Goal: Find specific page/section: Find specific page/section

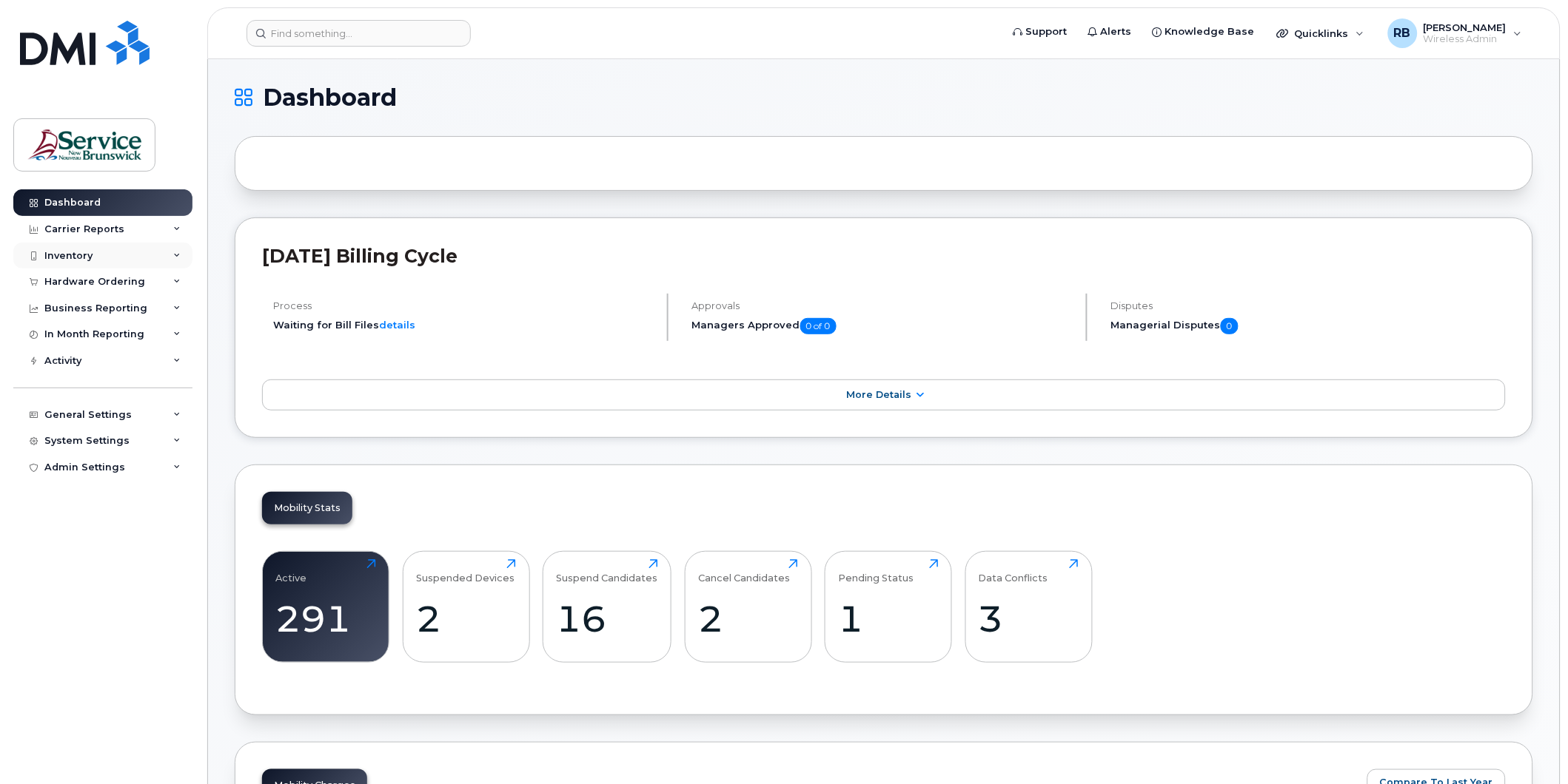
click at [107, 260] on div "Inventory" at bounding box center [103, 255] width 179 height 26
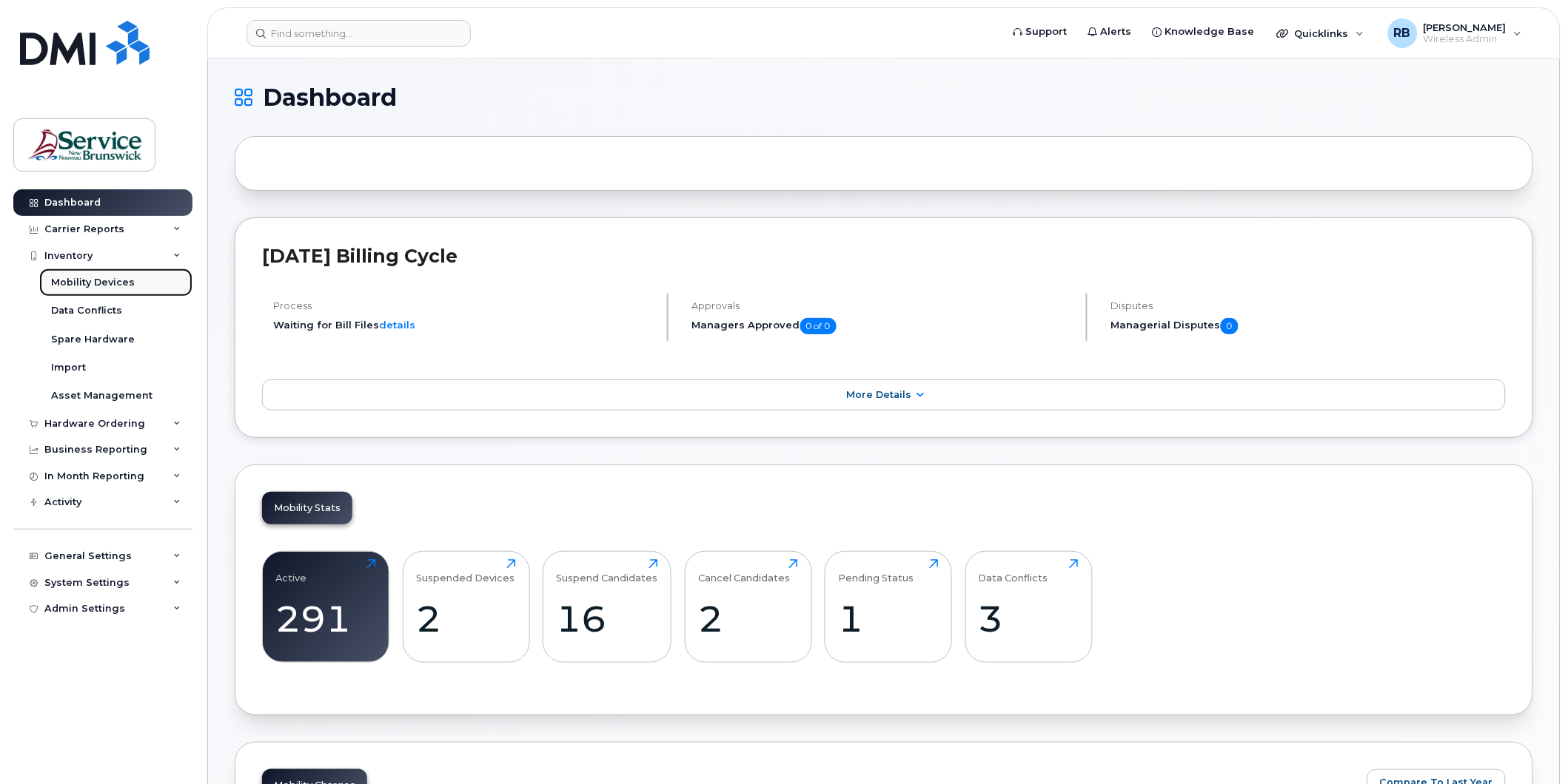
click at [117, 281] on div "Mobility Devices" at bounding box center [92, 283] width 83 height 14
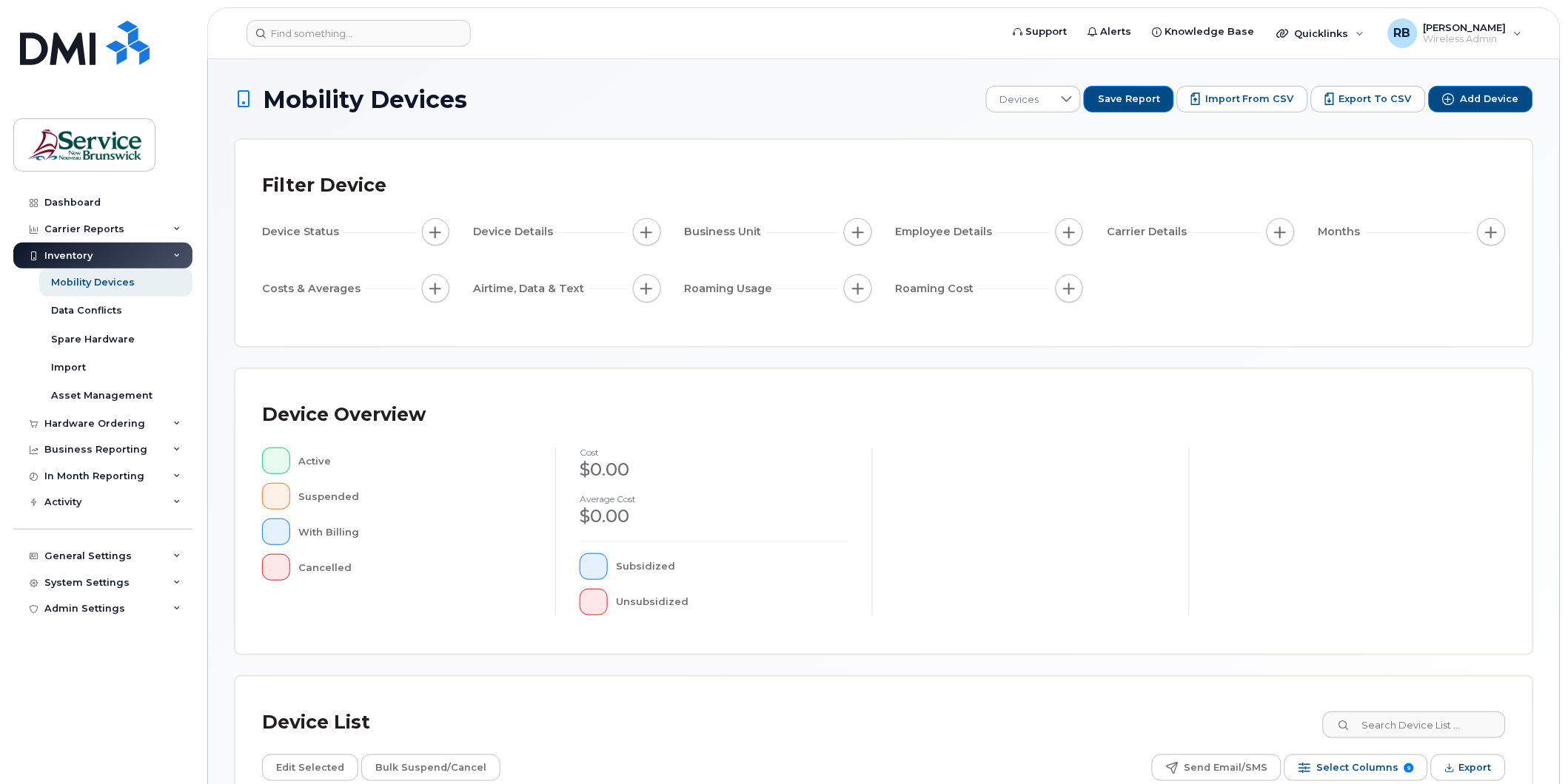
click at [652, 233] on span "button" at bounding box center [647, 233] width 12 height 12
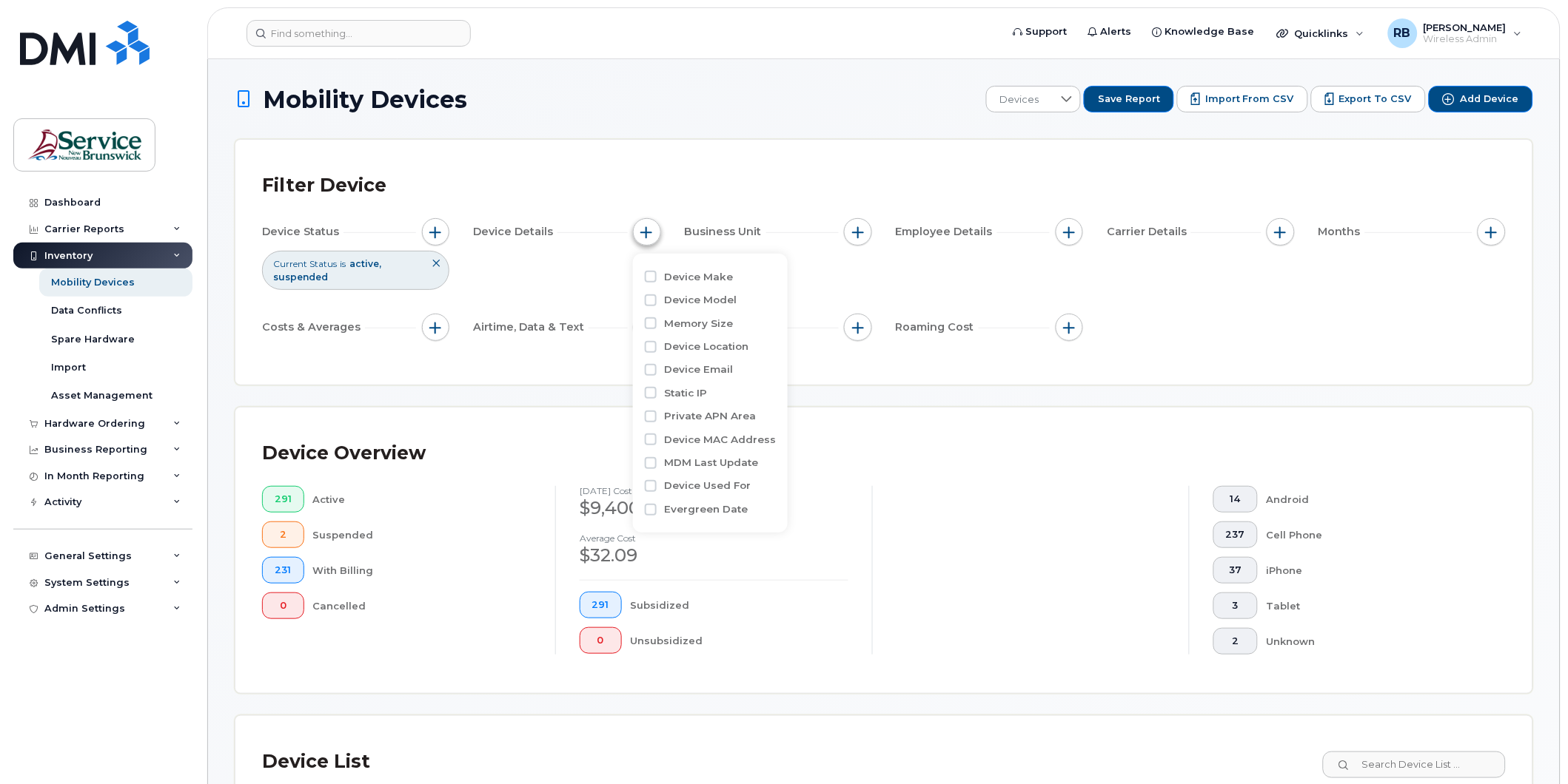
click at [648, 231] on span "button" at bounding box center [647, 233] width 12 height 12
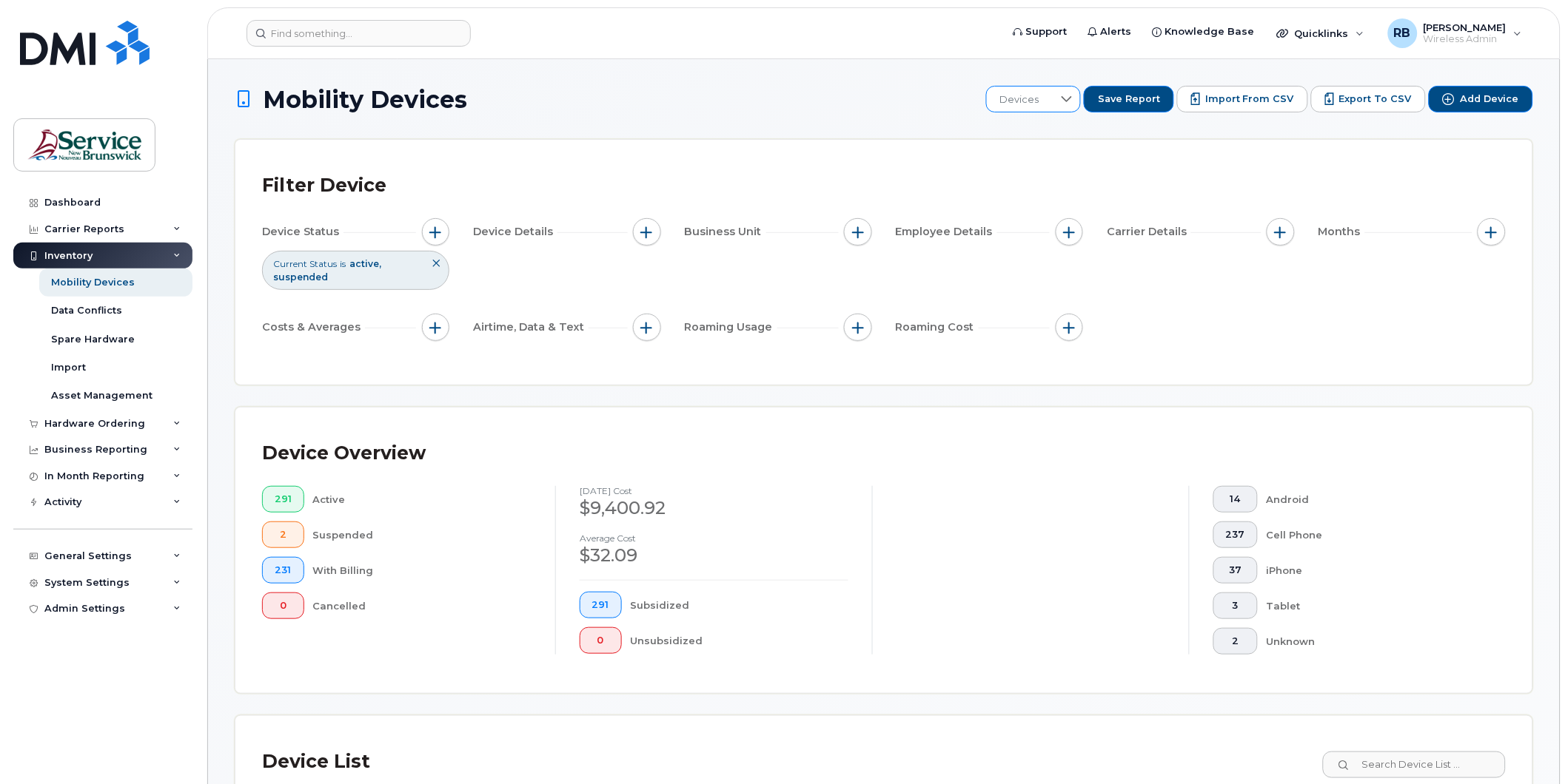
click at [1079, 91] on div at bounding box center [1066, 99] width 28 height 26
click at [1082, 136] on input "text" at bounding box center [1086, 138] width 144 height 26
type input "RFCT31ESNEB"
click at [648, 232] on span "button" at bounding box center [647, 233] width 12 height 12
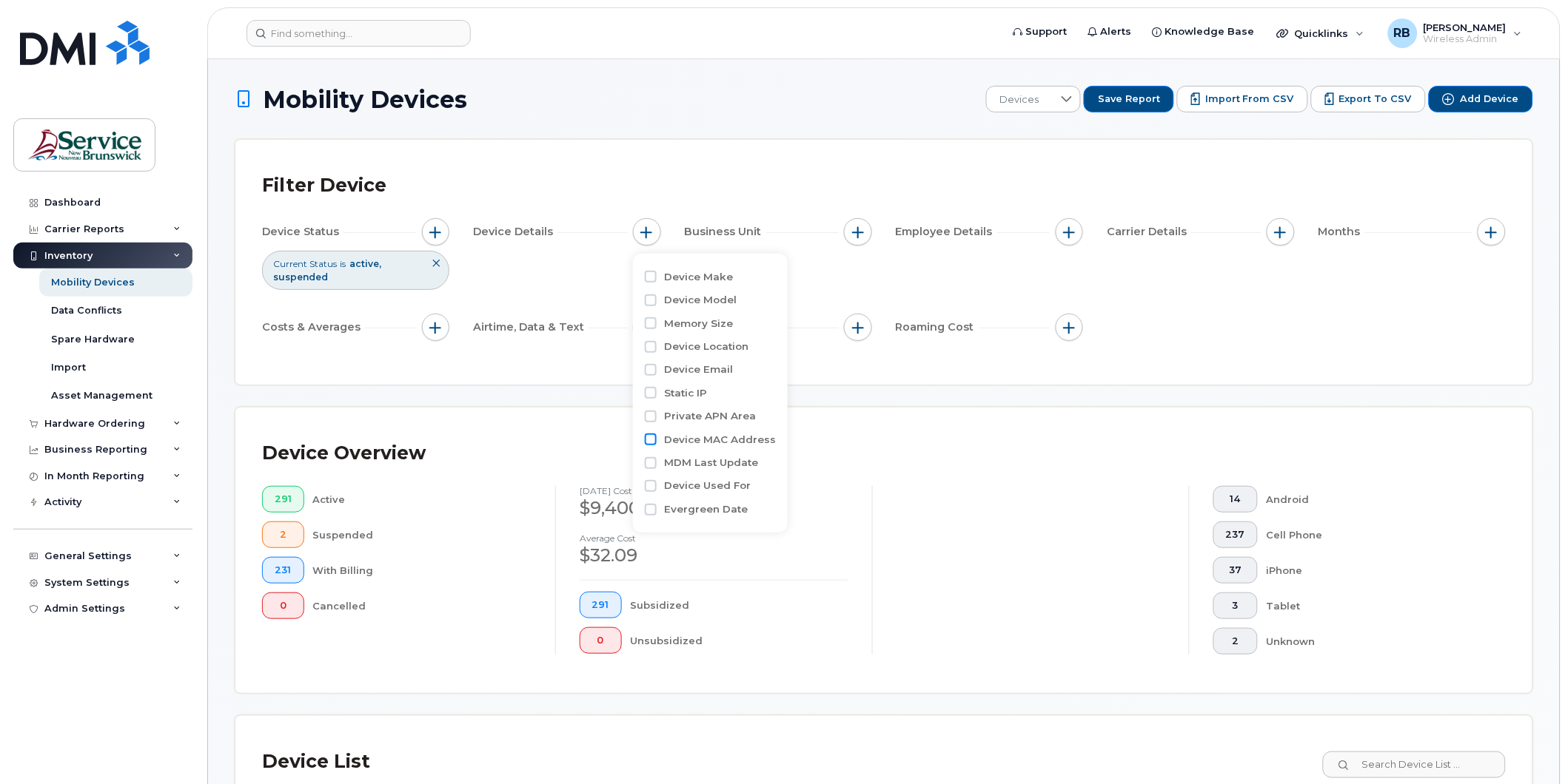
click at [653, 439] on input "Device MAC Address" at bounding box center [651, 440] width 12 height 12
checkbox input "true"
click at [783, 201] on div "Filter Device" at bounding box center [884, 185] width 1244 height 38
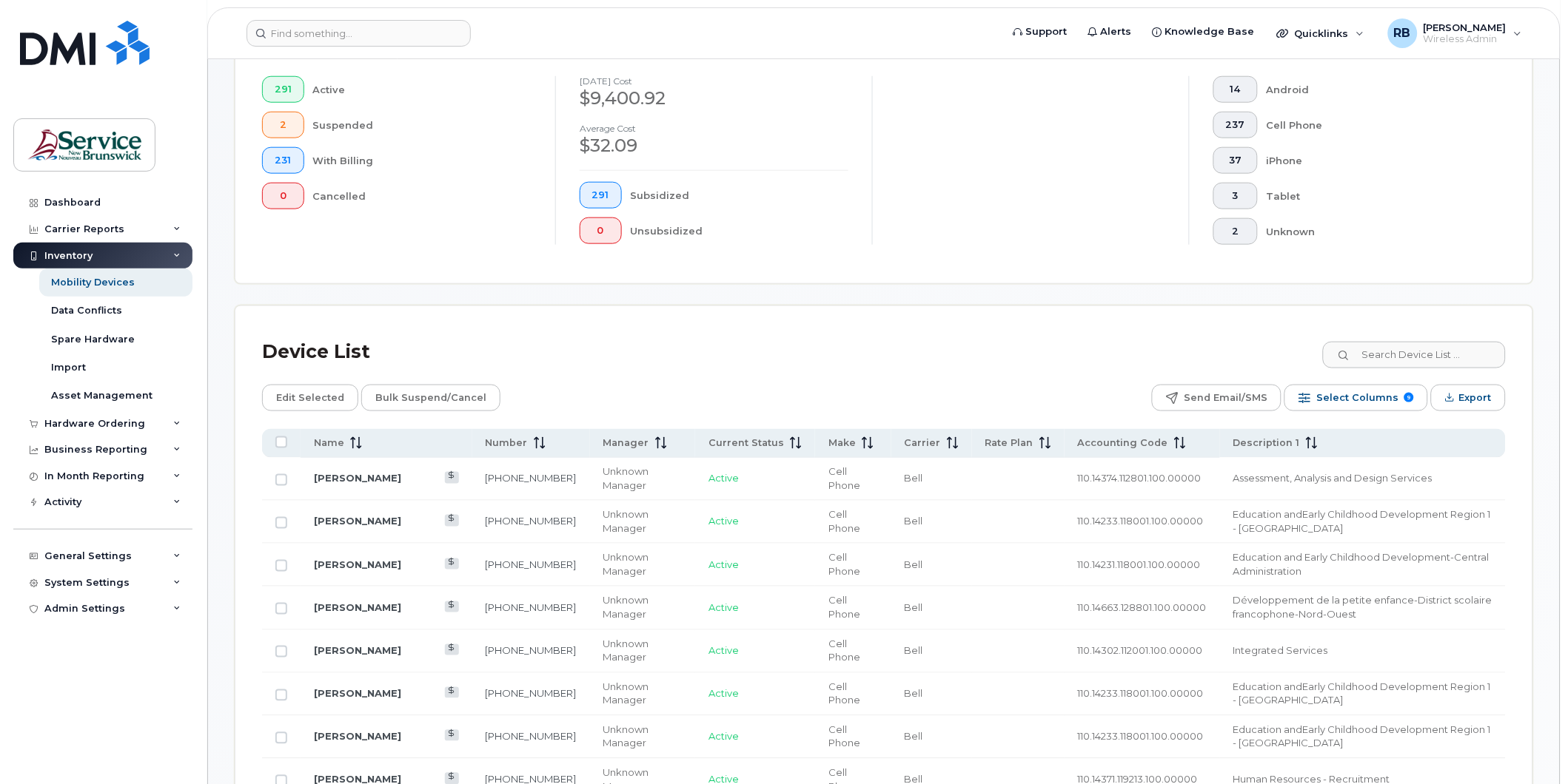
scroll to position [410, 0]
click at [348, 474] on link "Mike Richard" at bounding box center [357, 478] width 87 height 12
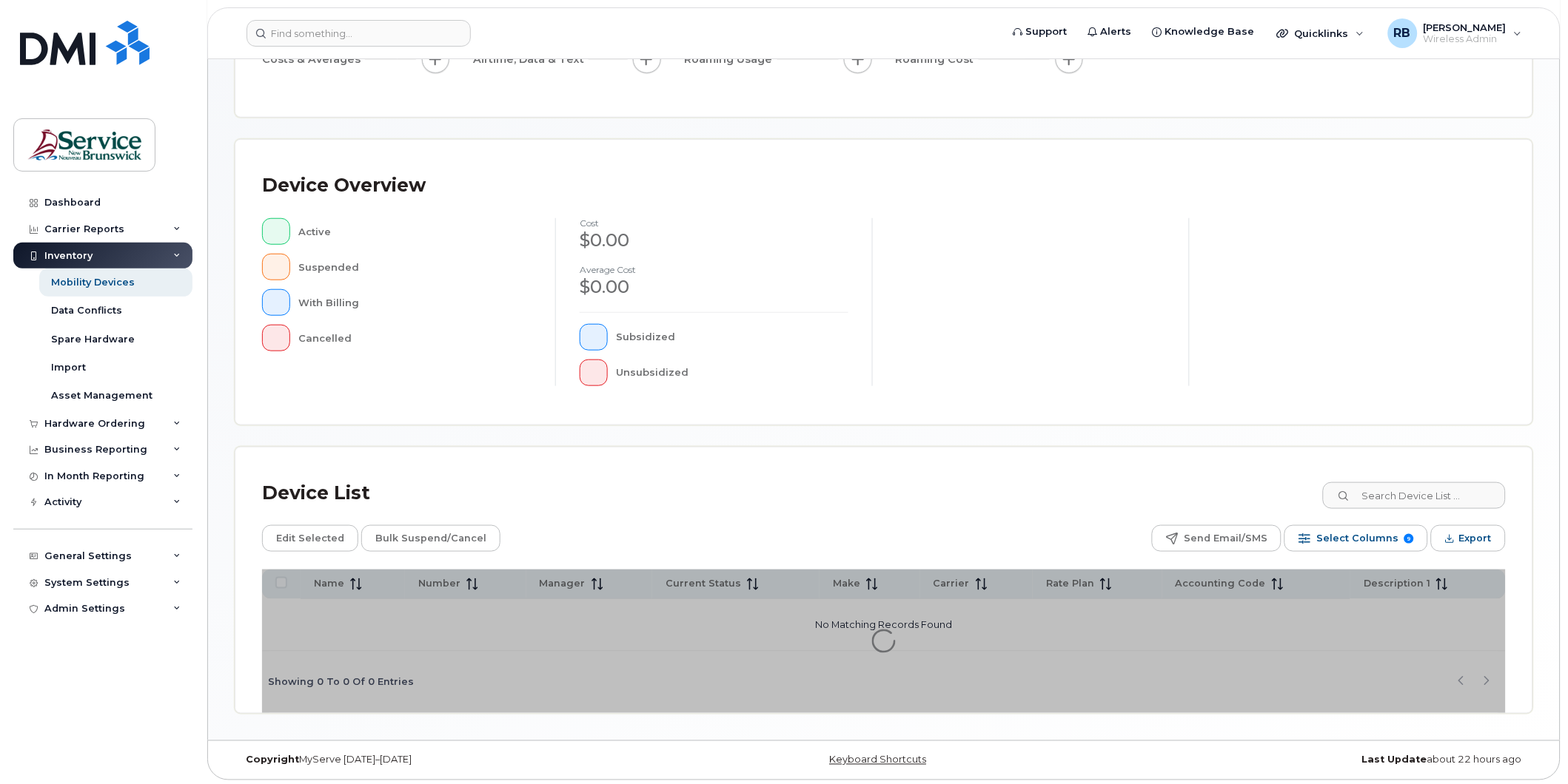
scroll to position [233, 0]
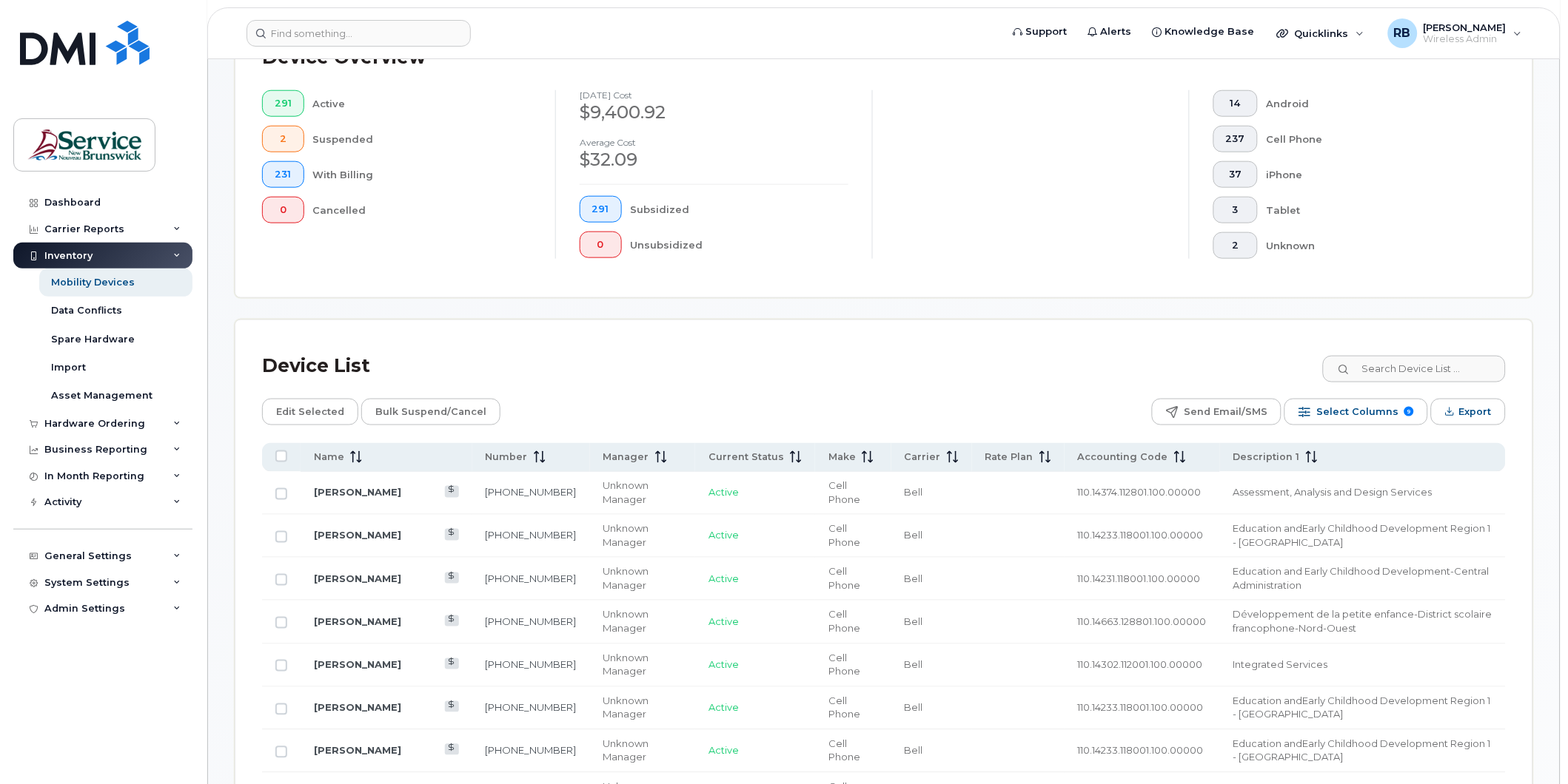
scroll to position [397, 0]
click at [1393, 361] on input at bounding box center [1414, 367] width 185 height 26
type input "Bright"
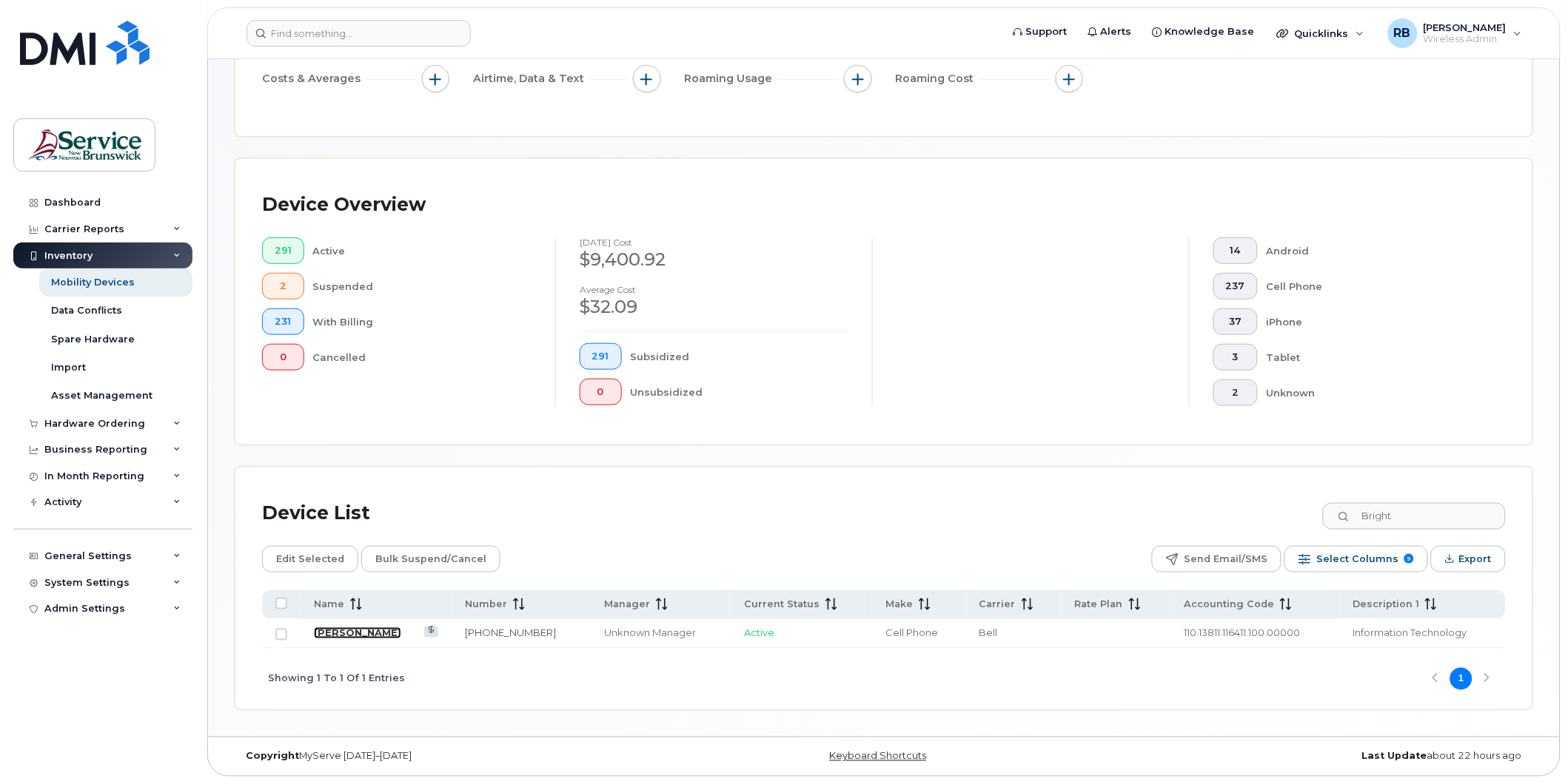
click at [337, 630] on link "[PERSON_NAME]" at bounding box center [357, 633] width 87 height 12
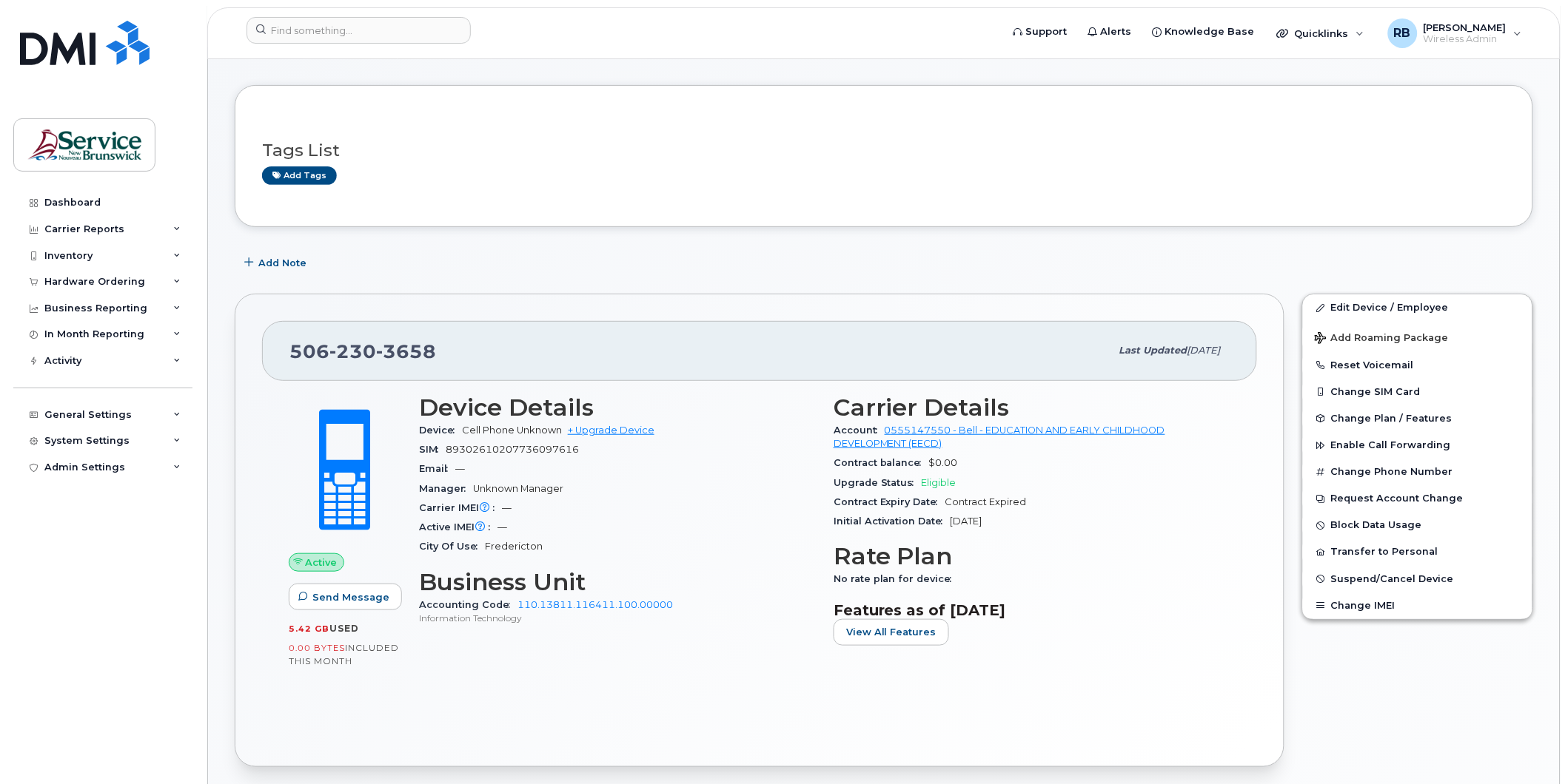
scroll to position [82, 0]
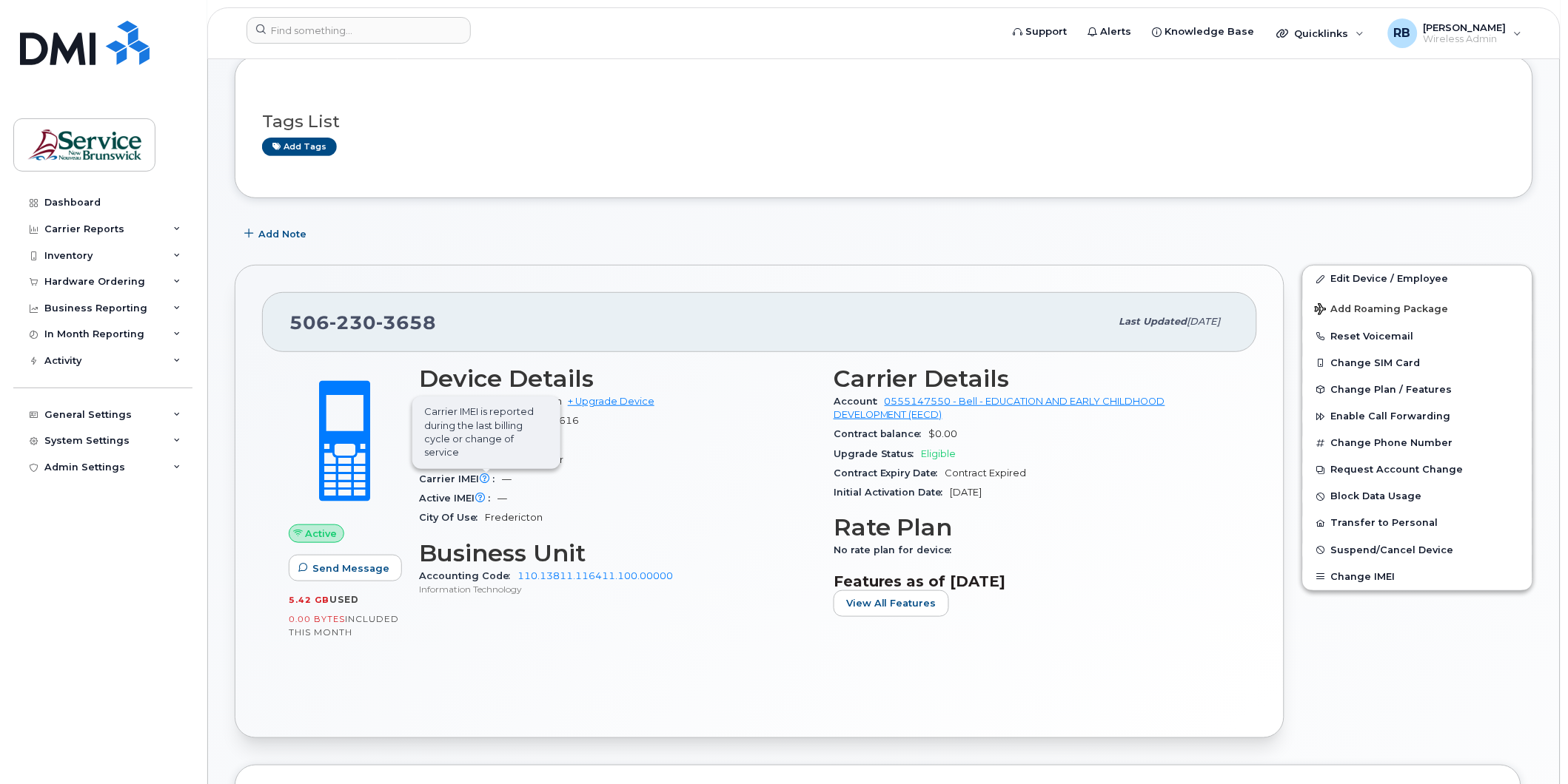
click at [486, 470] on span "Carrier IMEI is reported during the last billing cycle or change of service" at bounding box center [486, 433] width 148 height 74
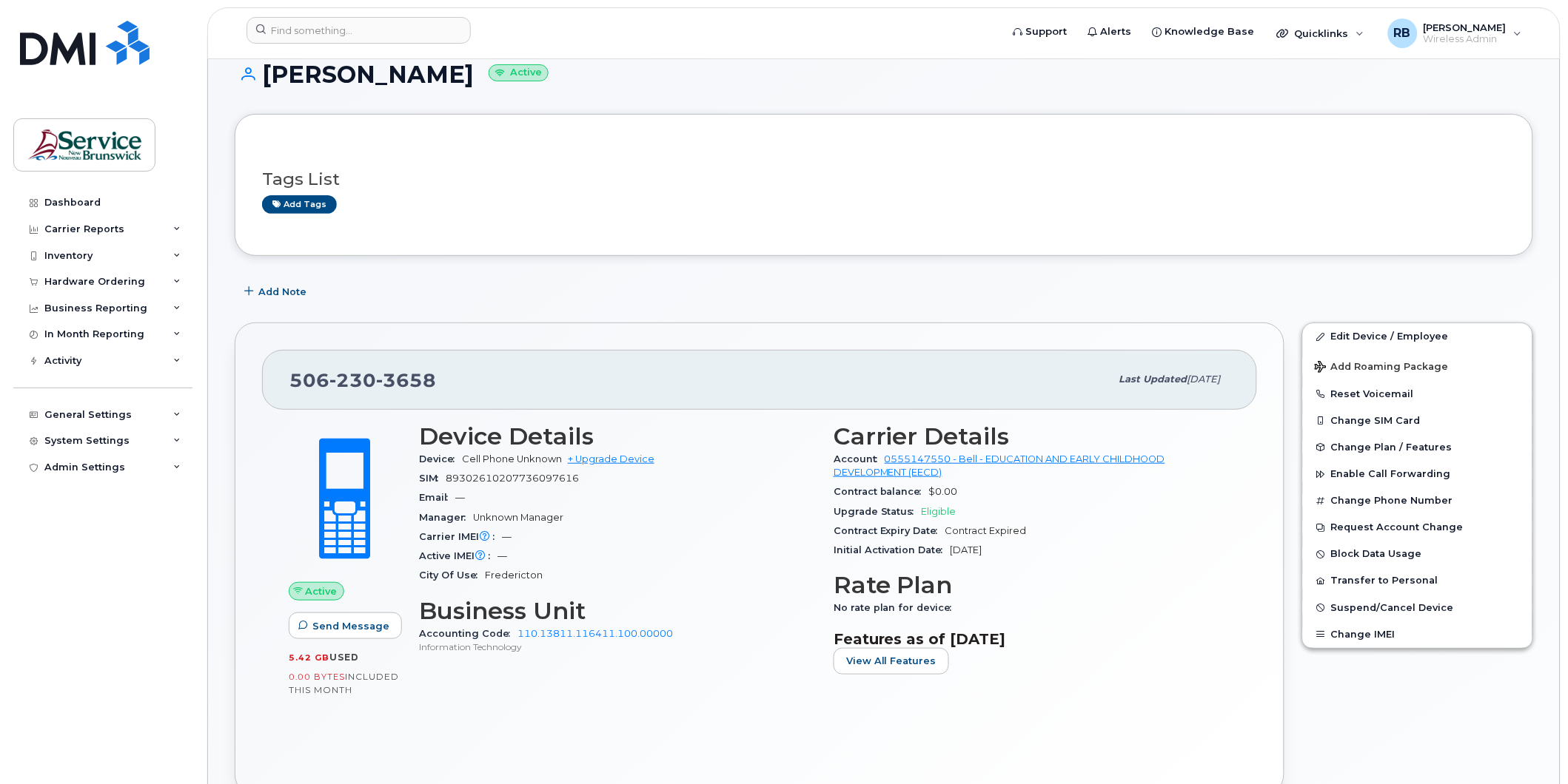
scroll to position [0, 0]
